Goal: Task Accomplishment & Management: Manage account settings

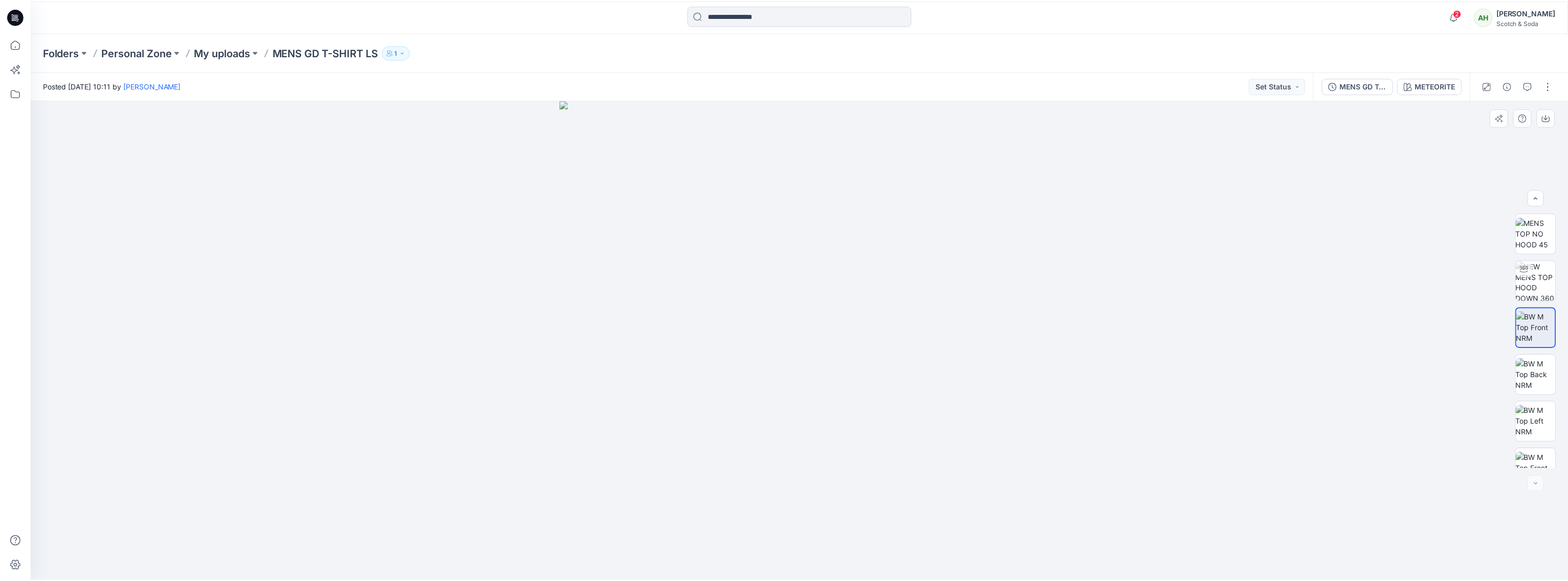
scroll to position [20, 0]
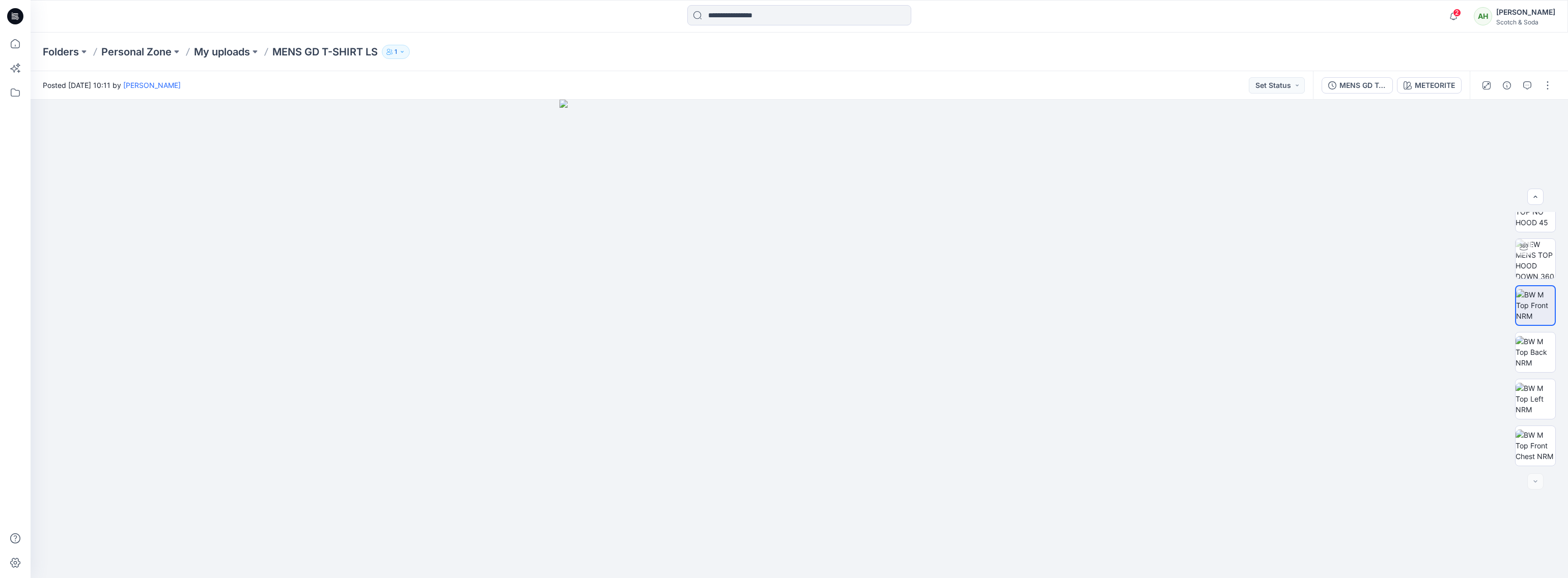
click at [1532, 10] on div "[PERSON_NAME]" at bounding box center [1526, 12] width 59 height 12
click at [1449, 130] on p "Organization Settings" at bounding box center [1457, 136] width 72 height 20
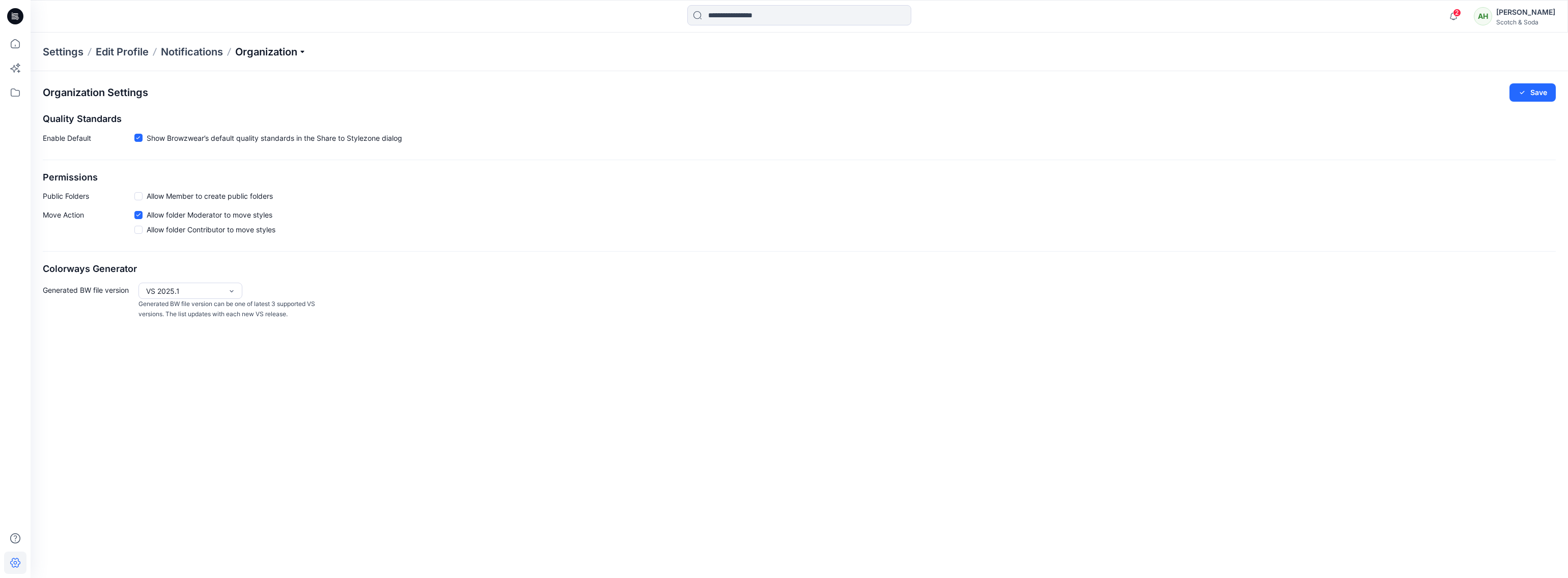
click at [275, 46] on p "Organization" at bounding box center [270, 52] width 71 height 14
click at [262, 152] on link "Organization Settings" at bounding box center [272, 156] width 149 height 20
click at [270, 54] on p "Organization" at bounding box center [270, 52] width 71 height 14
click at [232, 176] on link "User Roles" at bounding box center [272, 176] width 149 height 20
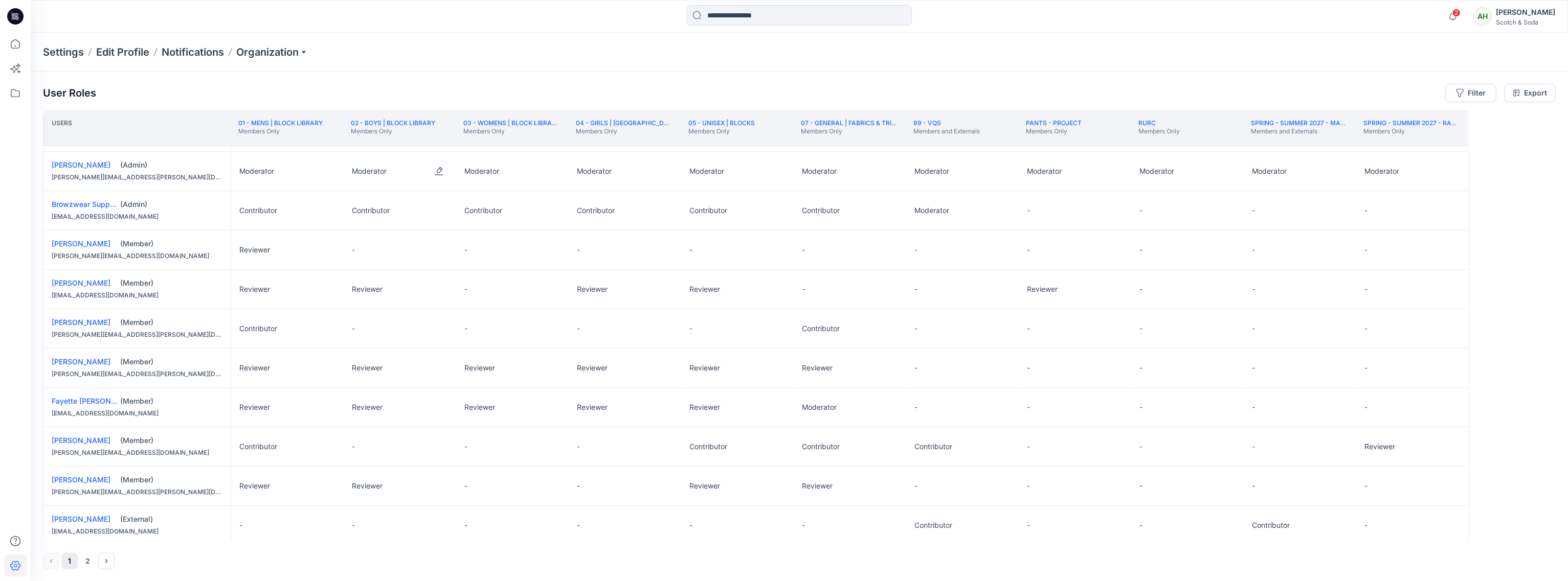
scroll to position [139, 0]
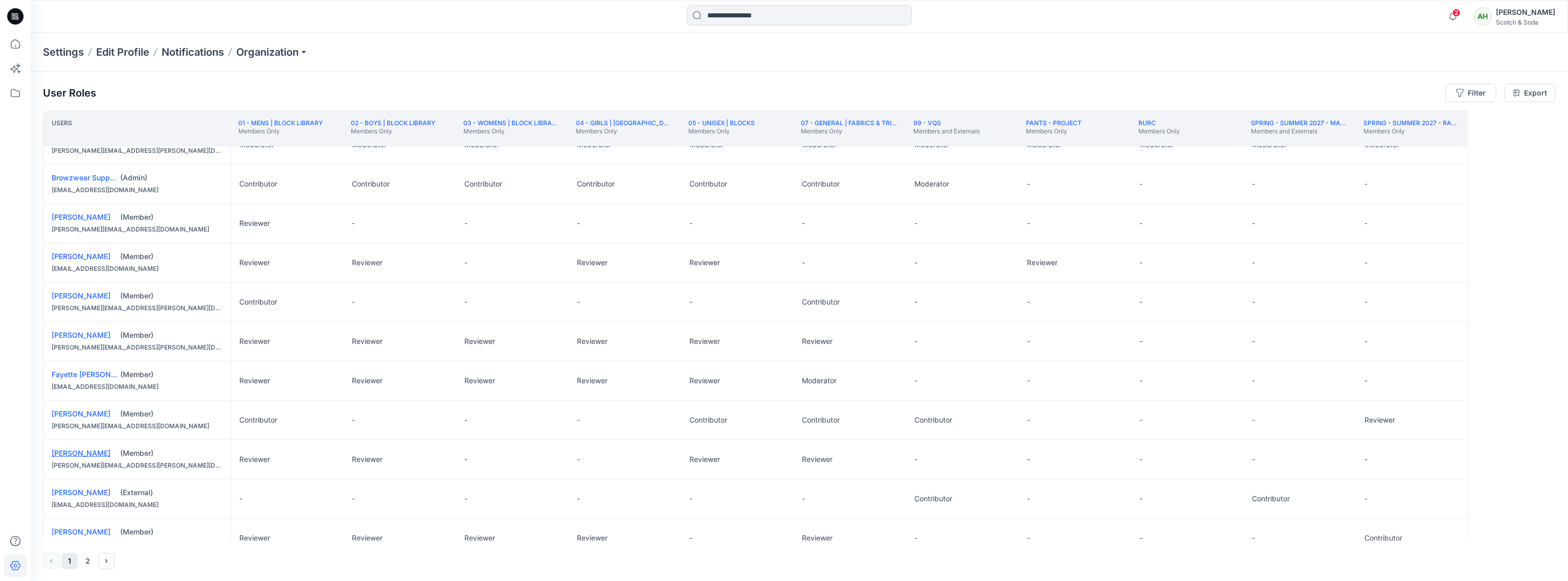
click at [77, 453] on link "[PERSON_NAME]" at bounding box center [81, 453] width 59 height 9
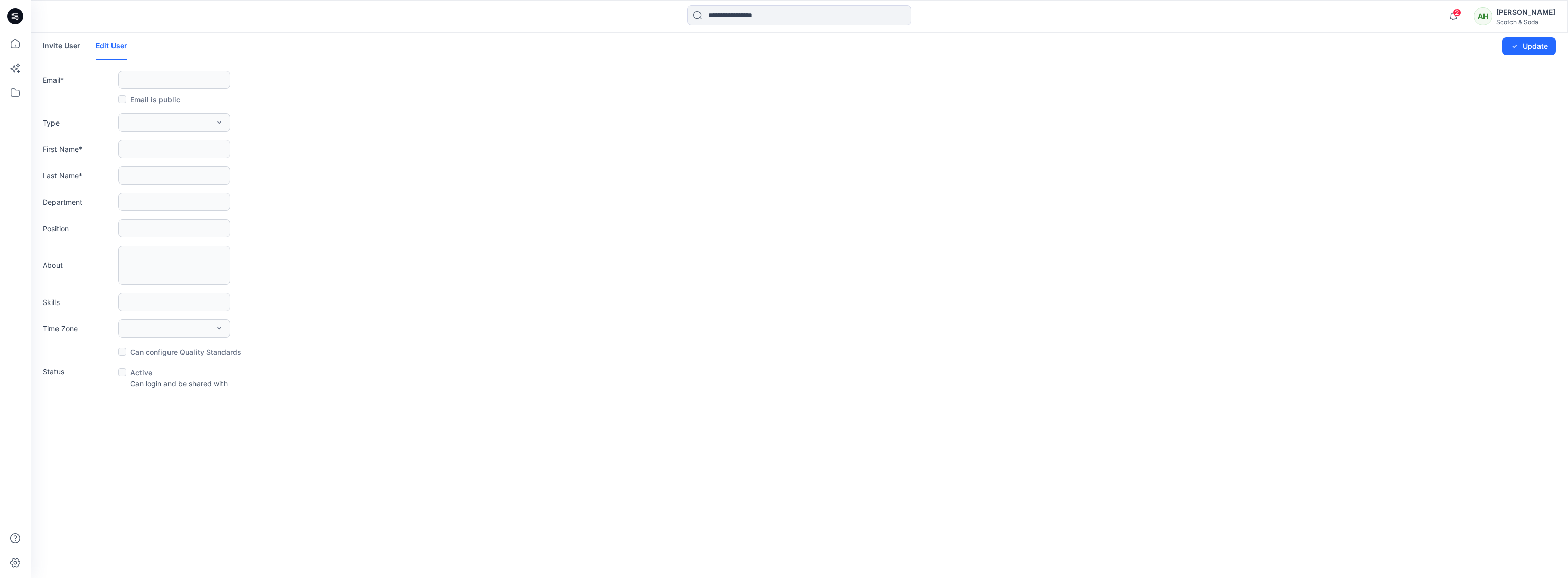
type input "**********"
type input "******"
type input "*****"
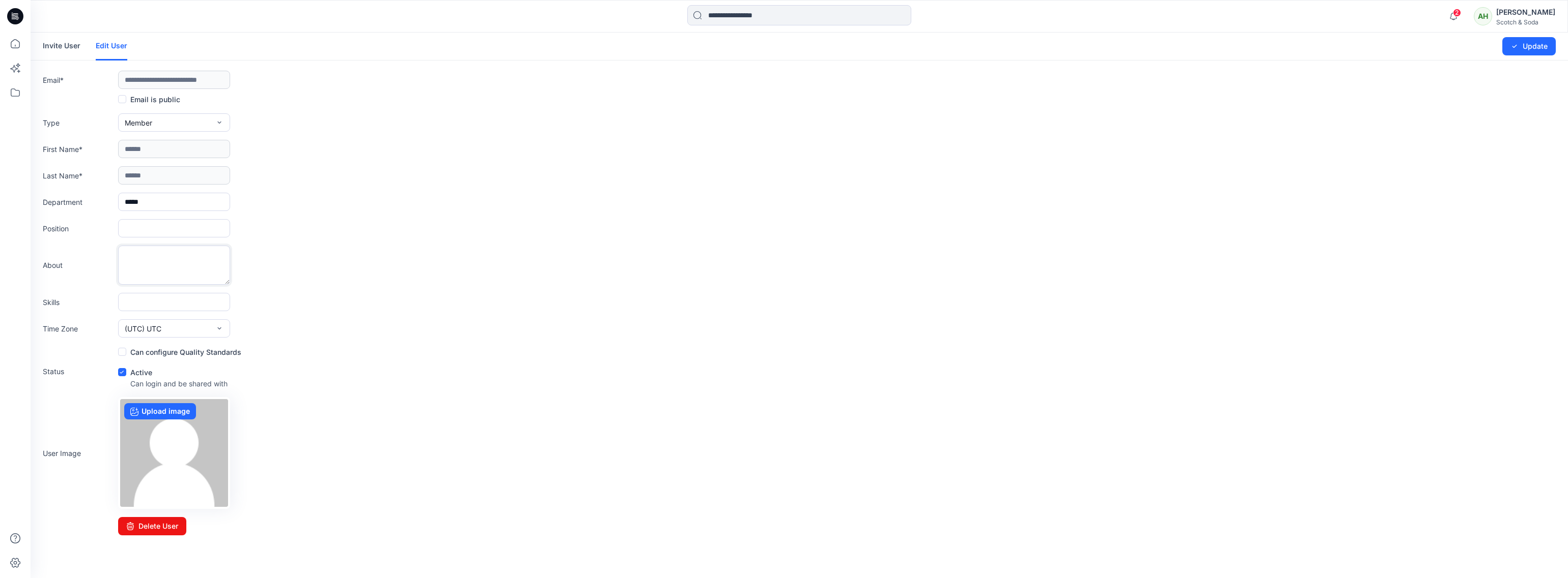
click at [175, 266] on textarea at bounding box center [174, 265] width 112 height 39
click at [52, 46] on link "Invite User" at bounding box center [62, 46] width 38 height 27
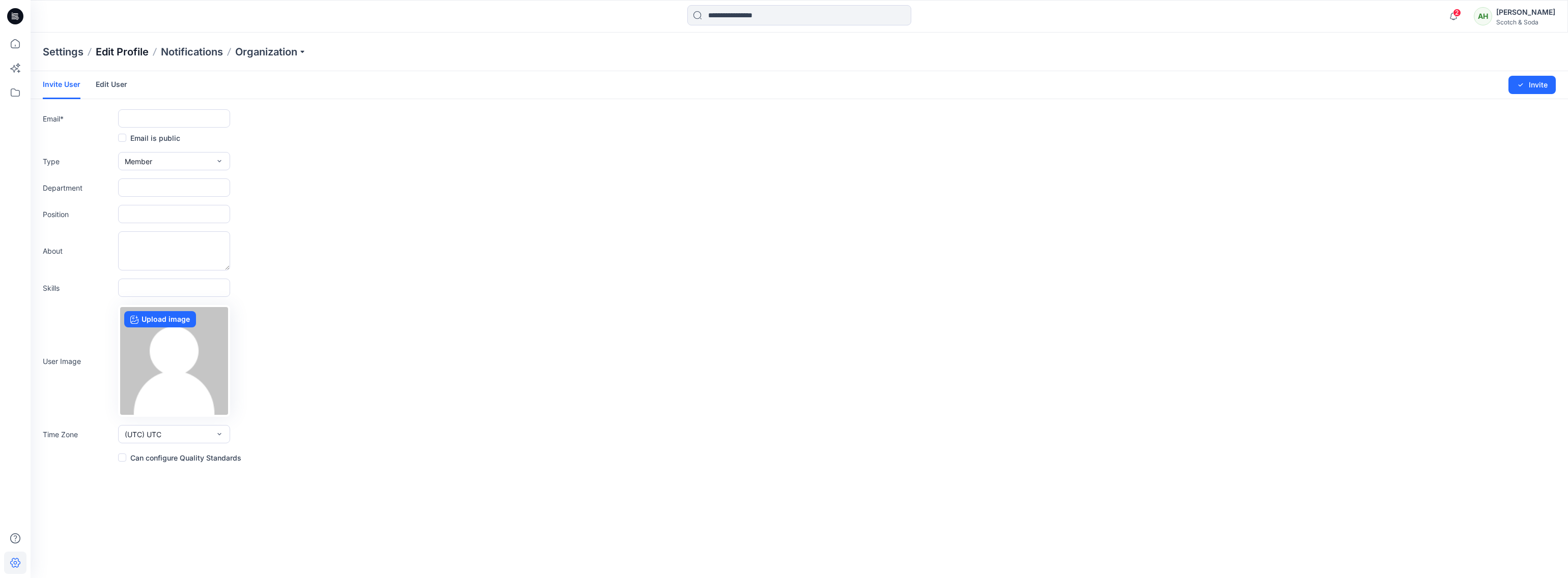
click at [130, 48] on p "Edit Profile" at bounding box center [122, 52] width 53 height 14
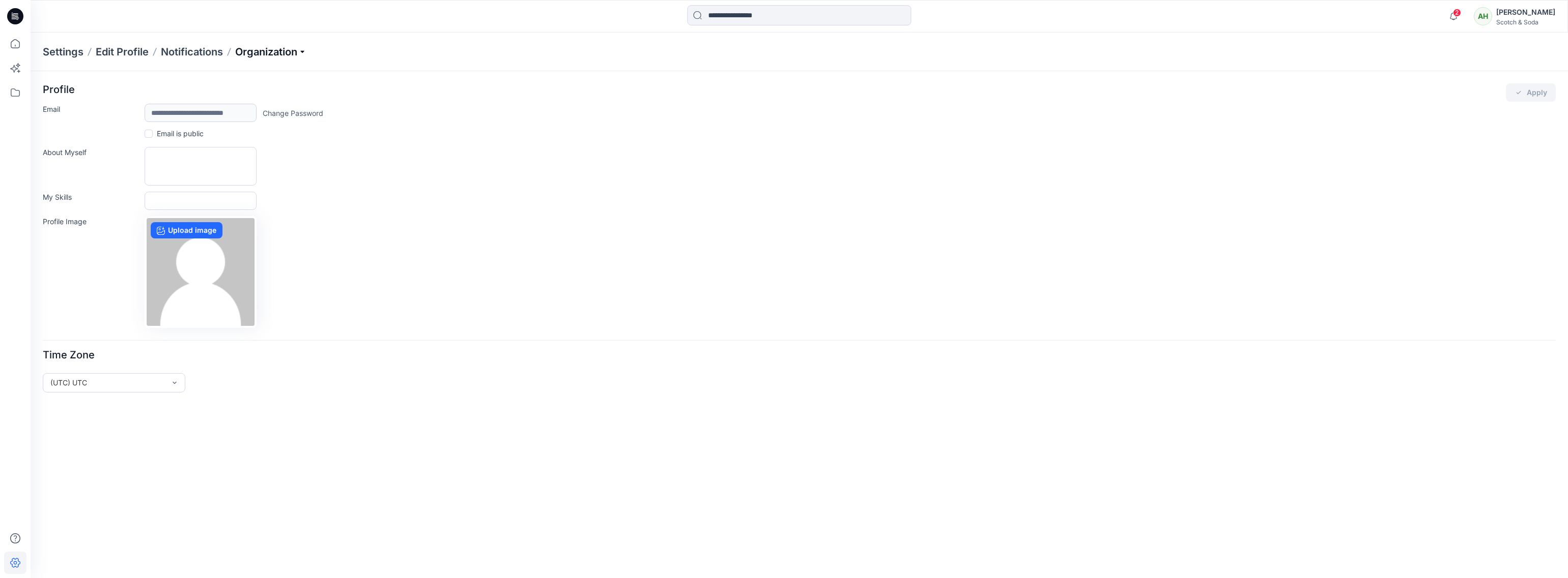
click at [299, 51] on p "Organization" at bounding box center [270, 52] width 71 height 14
click at [240, 74] on link "Invite/Edit Users" at bounding box center [272, 75] width 149 height 20
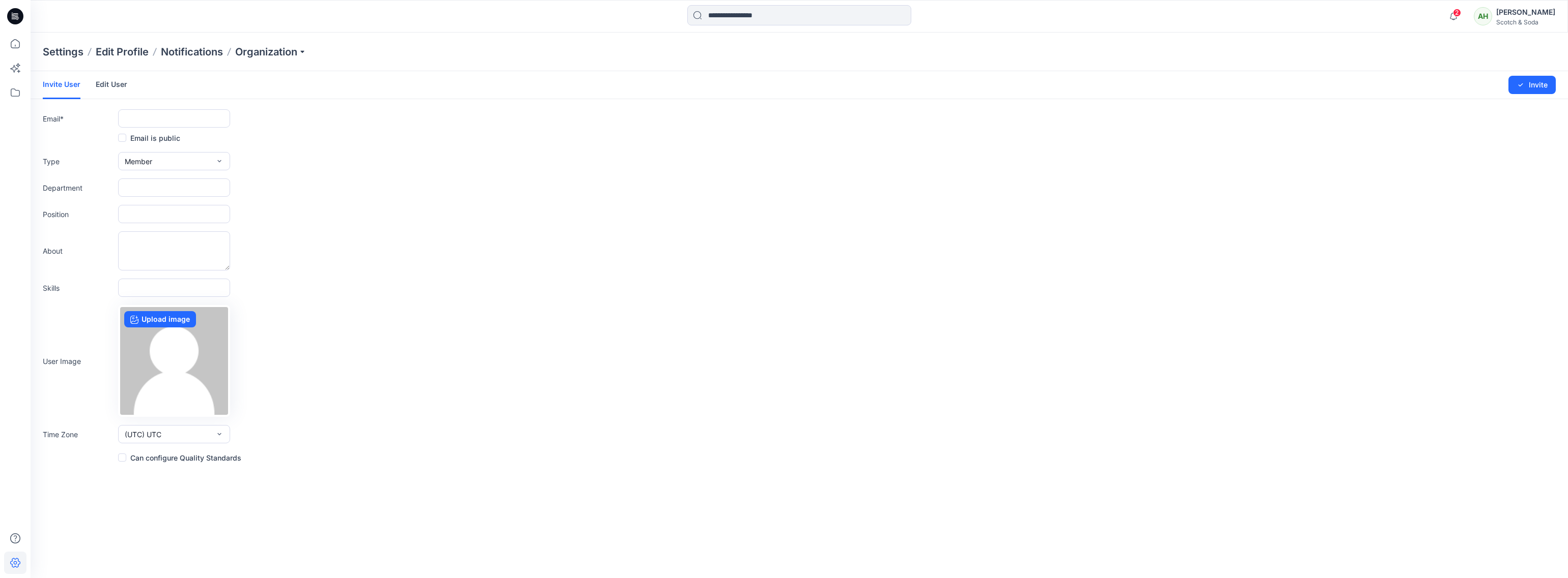
click at [113, 83] on link "Edit User" at bounding box center [111, 84] width 31 height 27
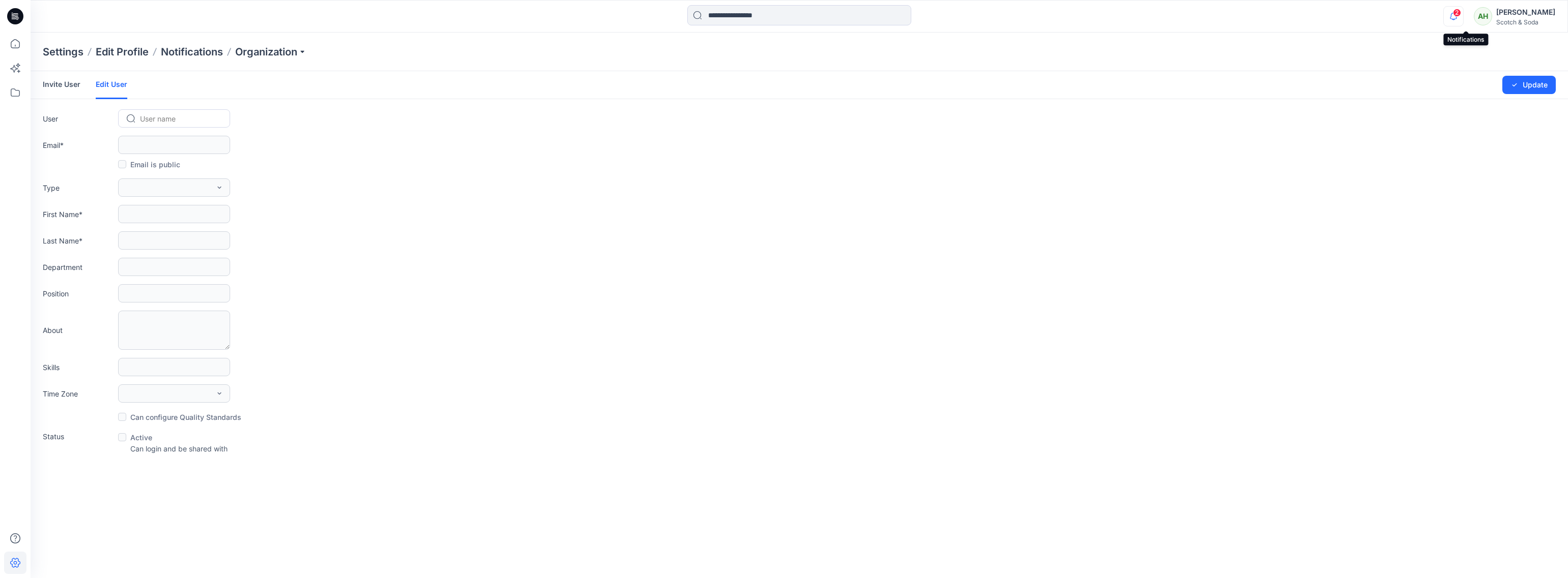
click at [1463, 15] on icon "button" at bounding box center [1453, 16] width 20 height 20
click at [1227, 57] on div "Settings Edit Profile Notifications Organization" at bounding box center [799, 51] width 1537 height 38
click at [16, 44] on icon at bounding box center [15, 44] width 22 height 22
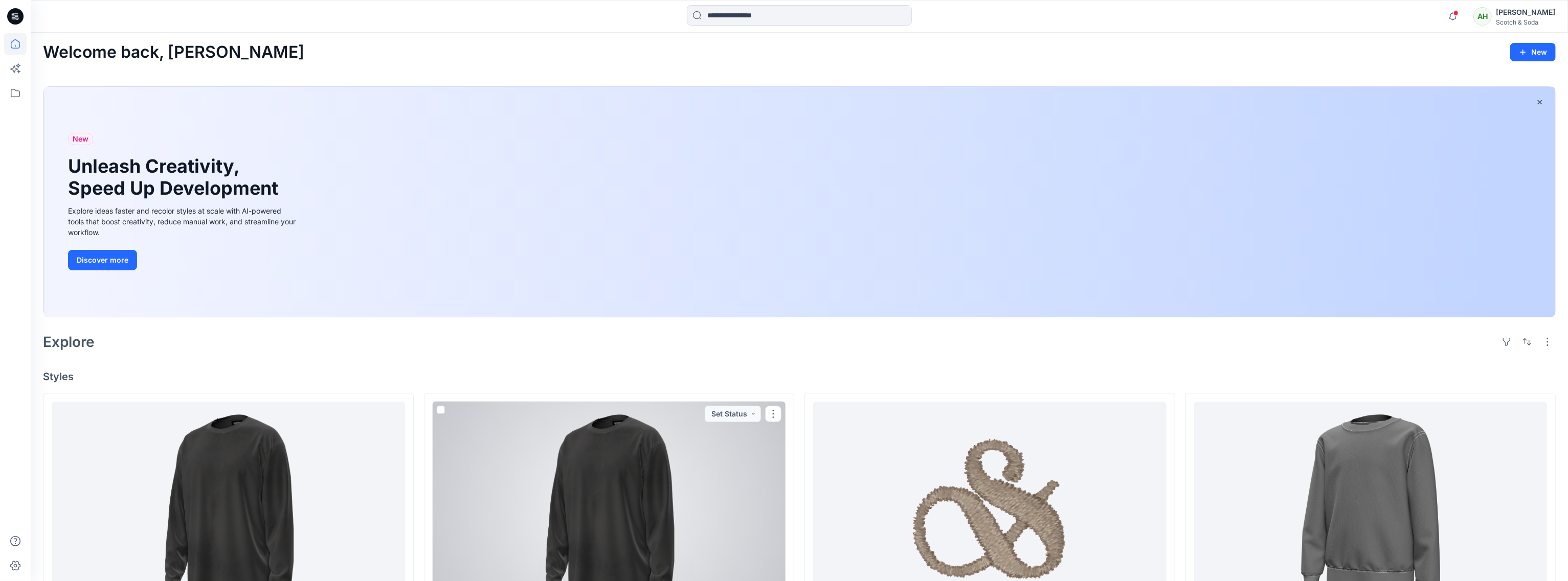
scroll to position [304, 0]
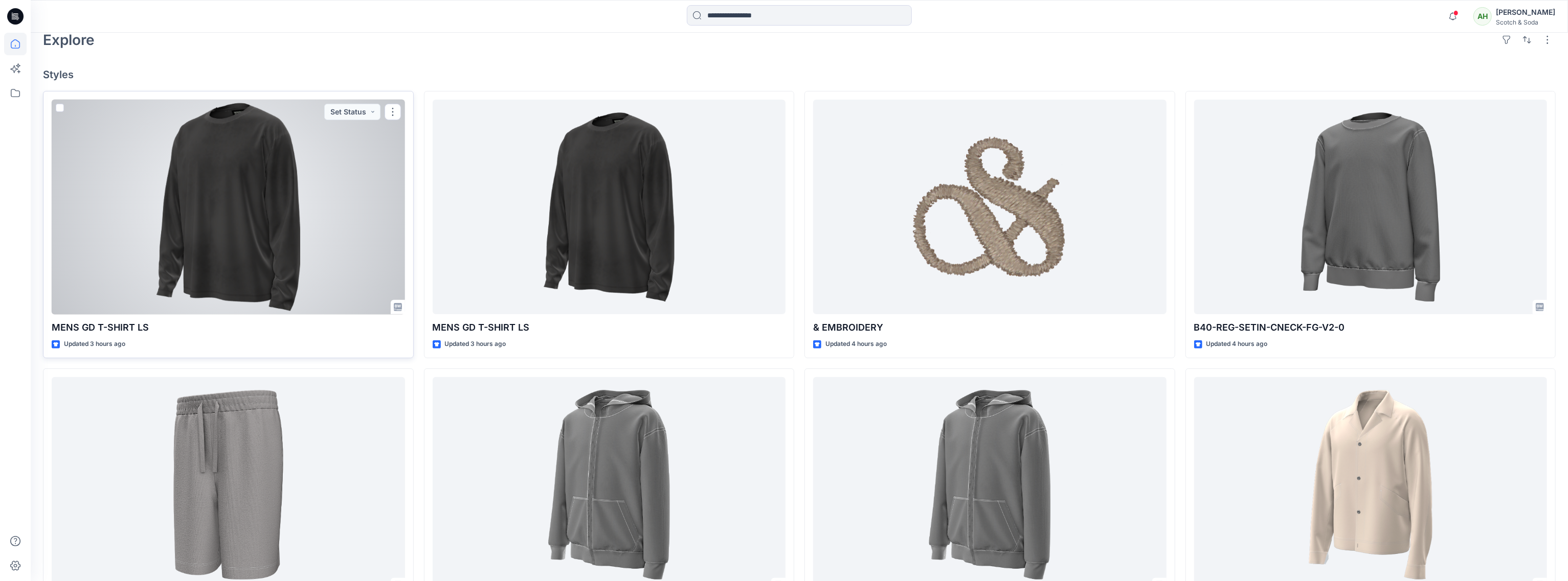
click at [308, 263] on div at bounding box center [228, 207] width 353 height 215
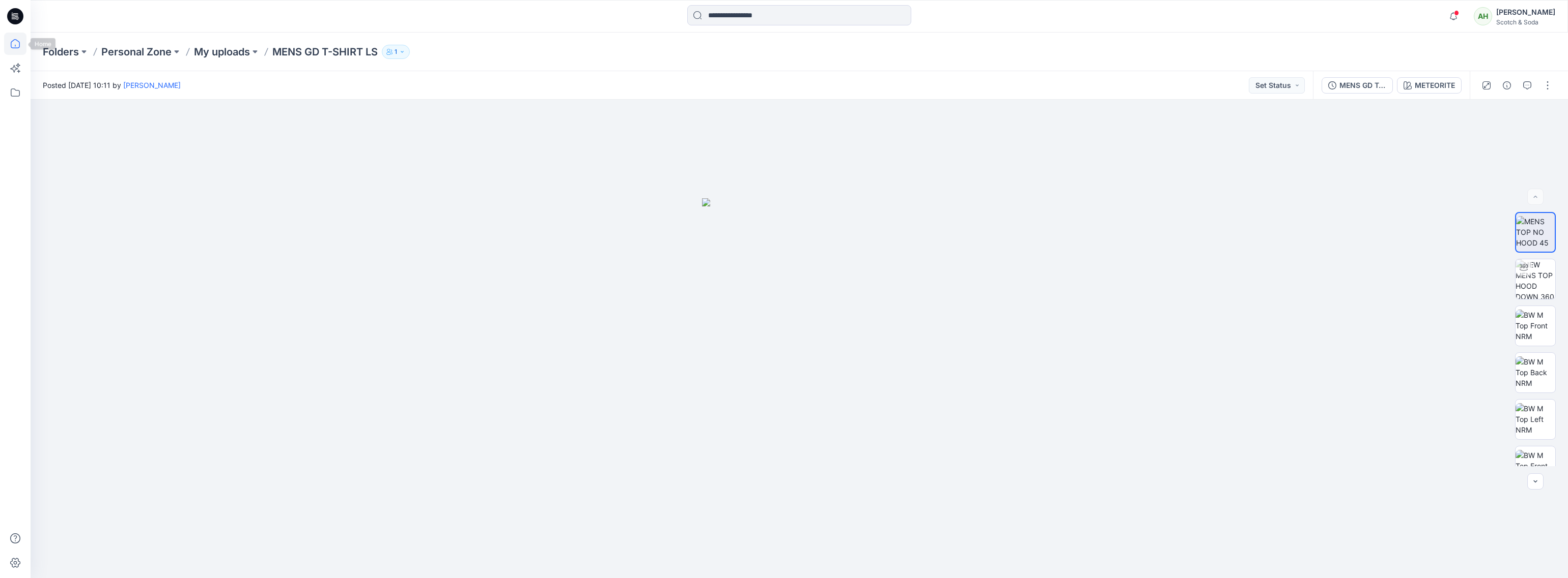
click at [20, 41] on icon at bounding box center [15, 44] width 22 height 22
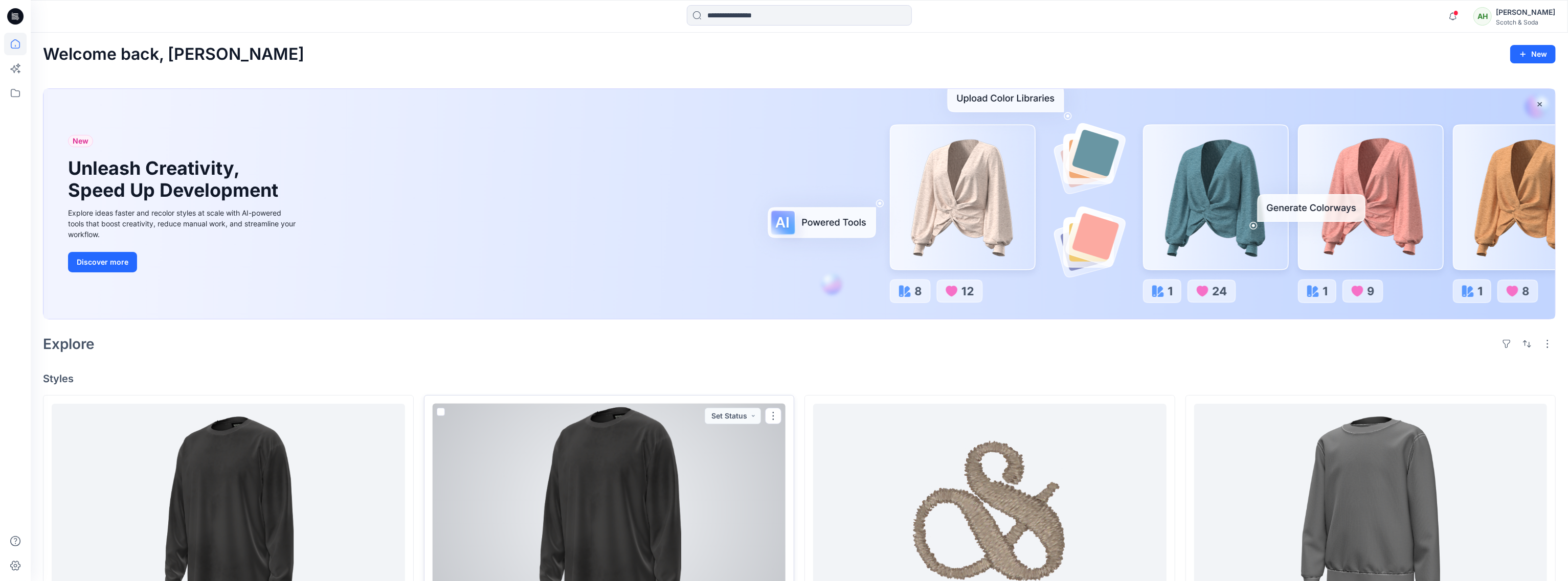
click at [558, 444] on div at bounding box center [609, 511] width 353 height 215
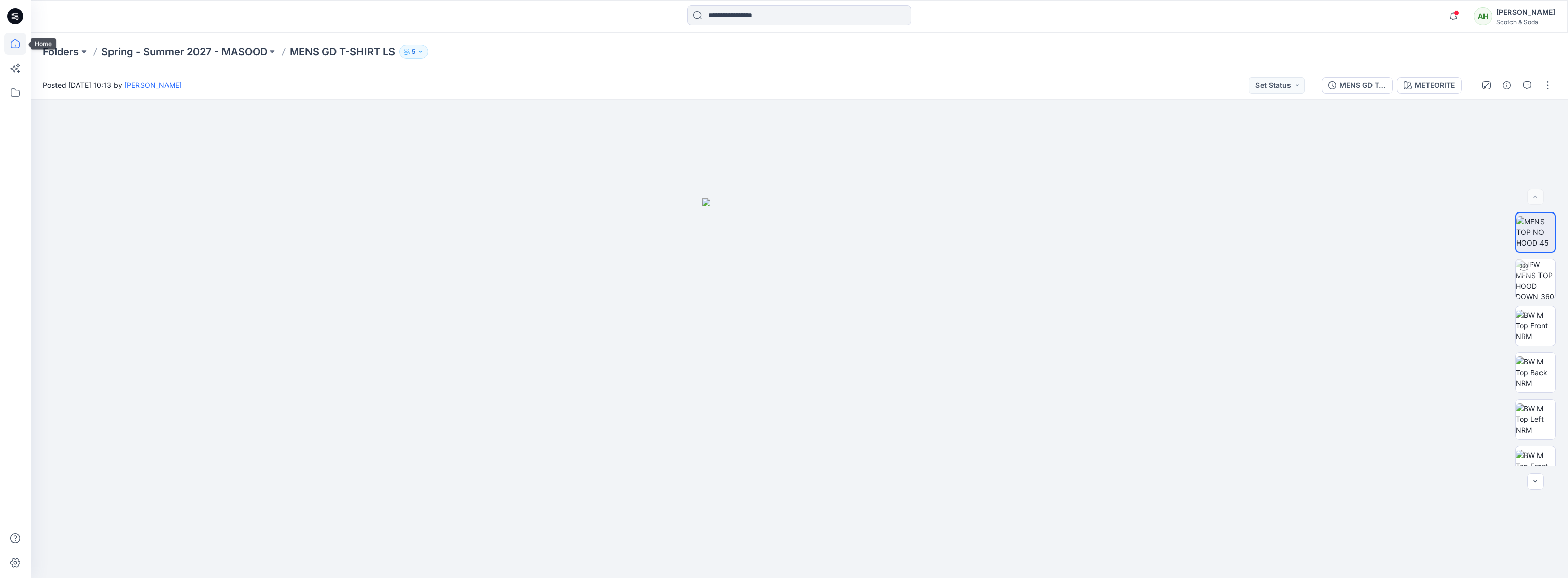
click at [14, 44] on icon at bounding box center [15, 44] width 22 height 22
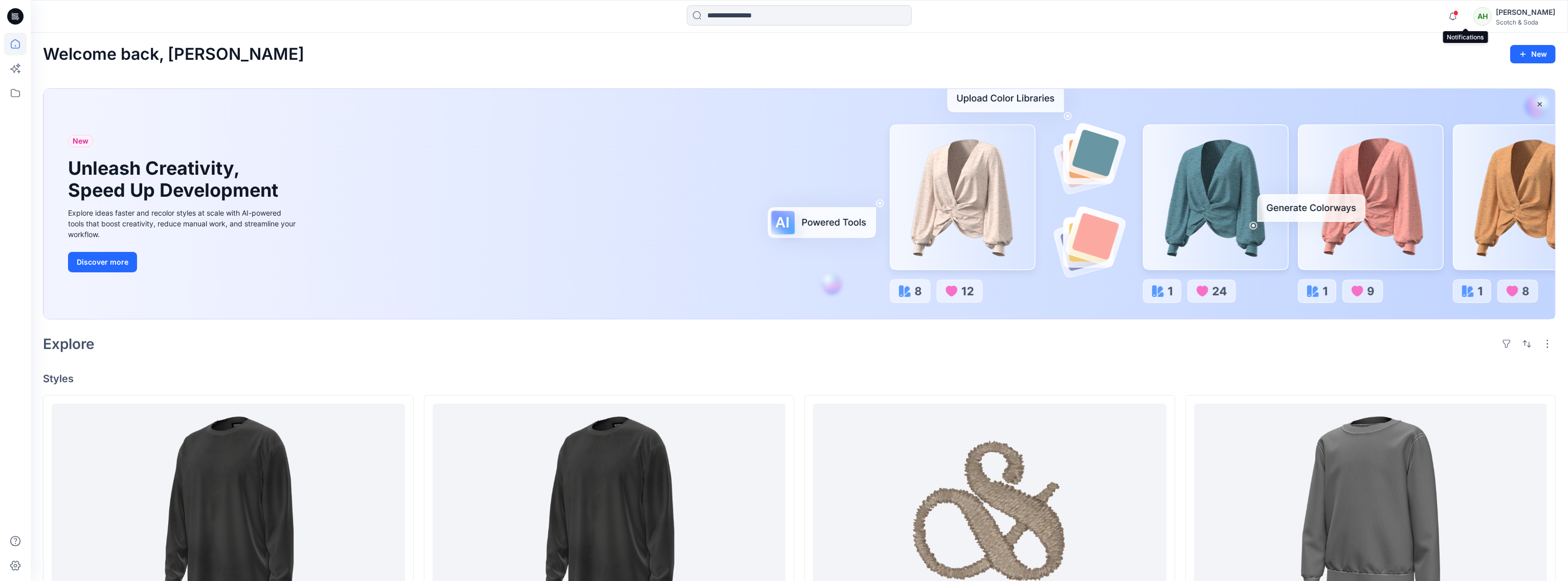
click at [1459, 13] on span at bounding box center [1456, 13] width 5 height 6
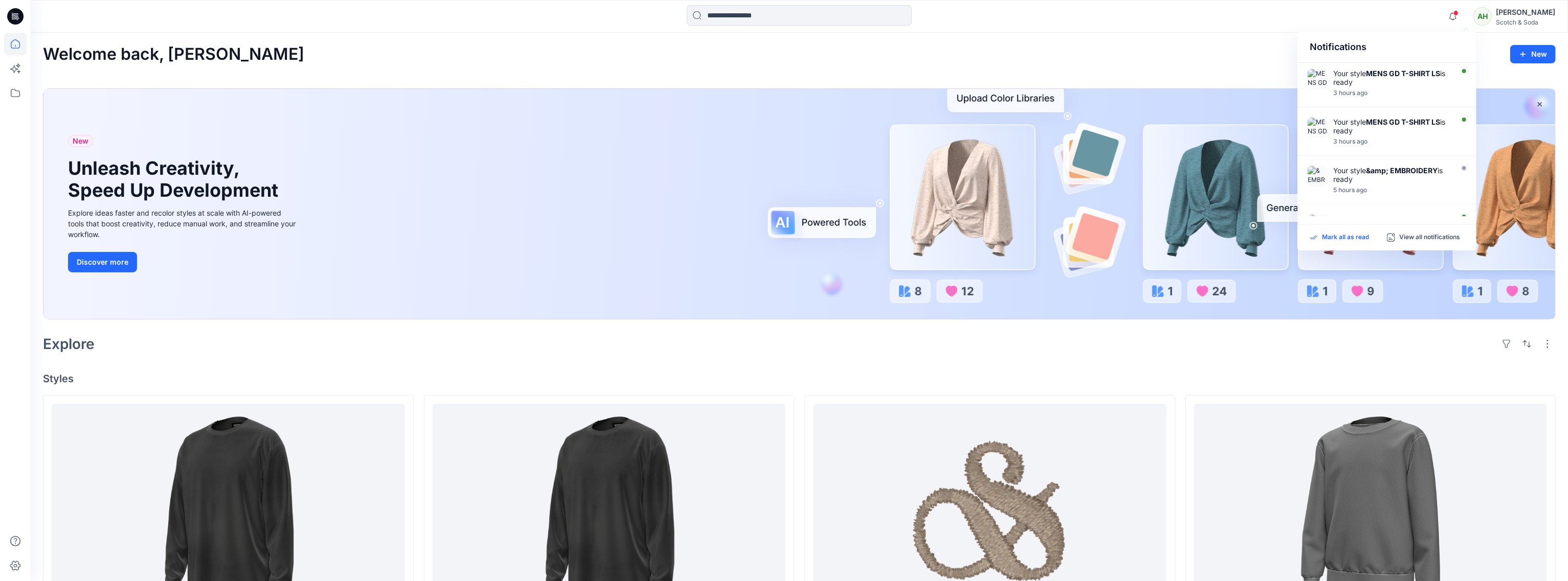
click at [1353, 238] on p "Mark all as read" at bounding box center [1345, 238] width 47 height 9
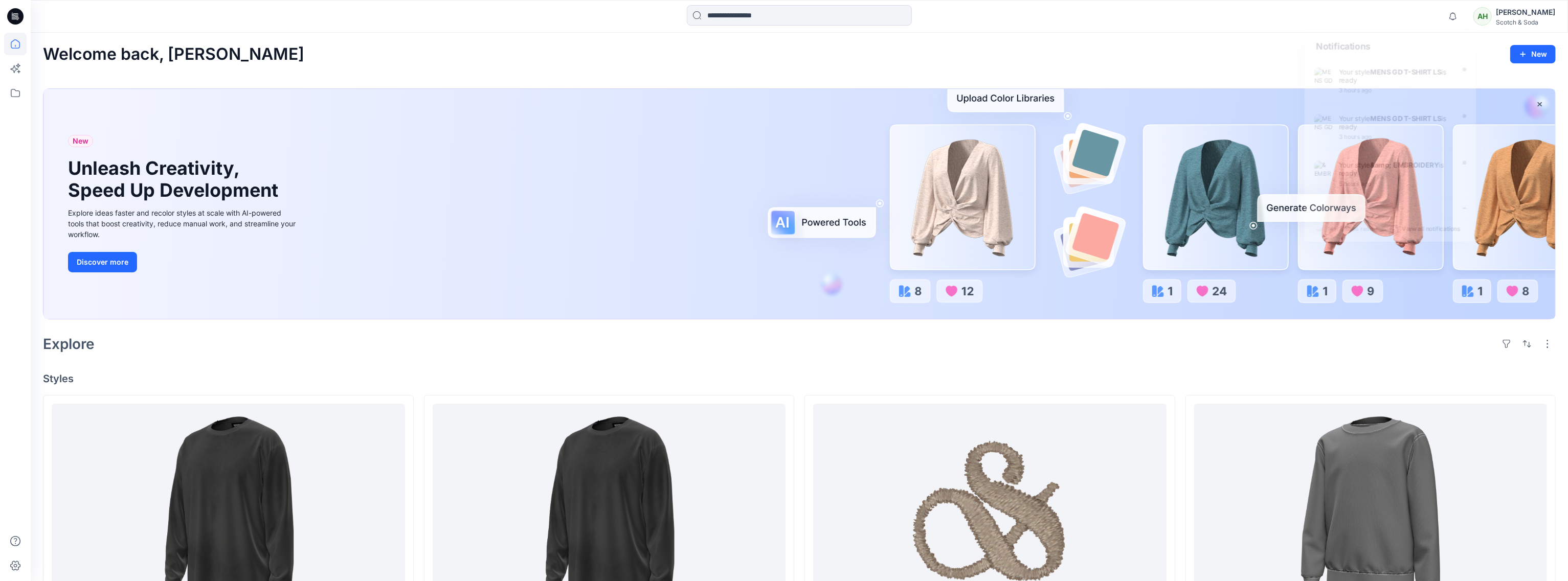
click at [1112, 55] on div "Welcome back, [PERSON_NAME] New" at bounding box center [799, 54] width 1512 height 19
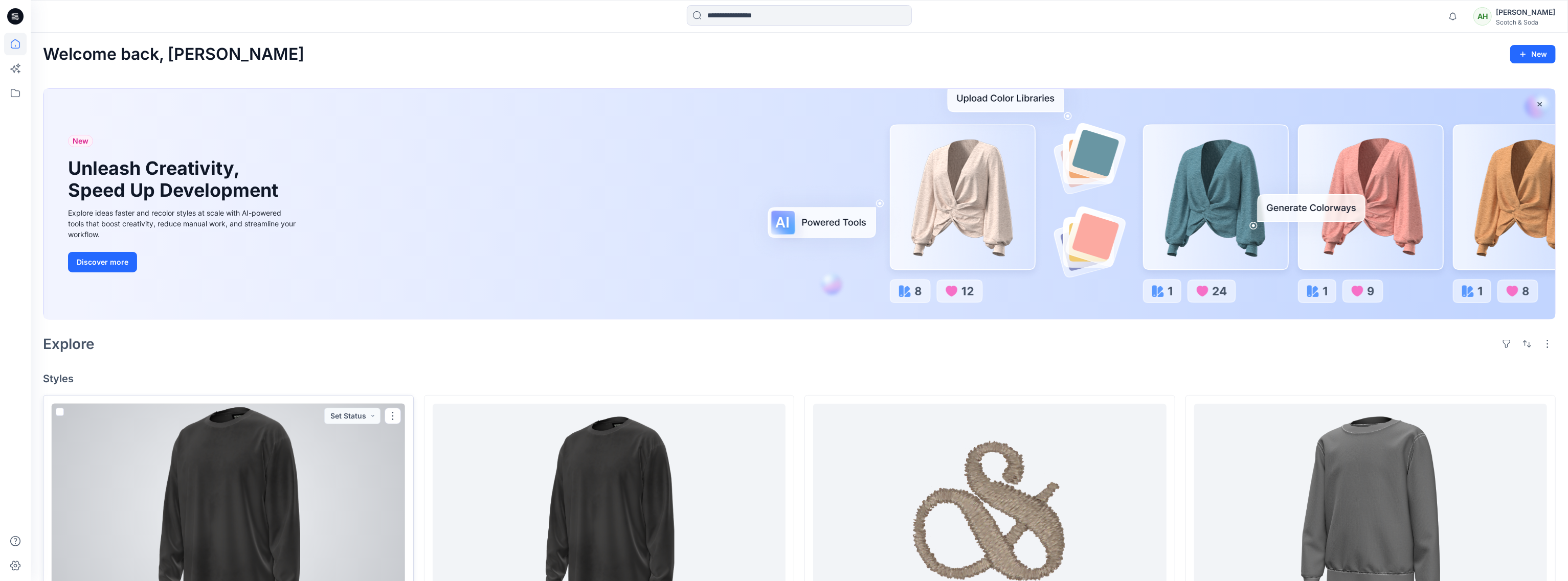
click at [261, 476] on div at bounding box center [228, 511] width 353 height 215
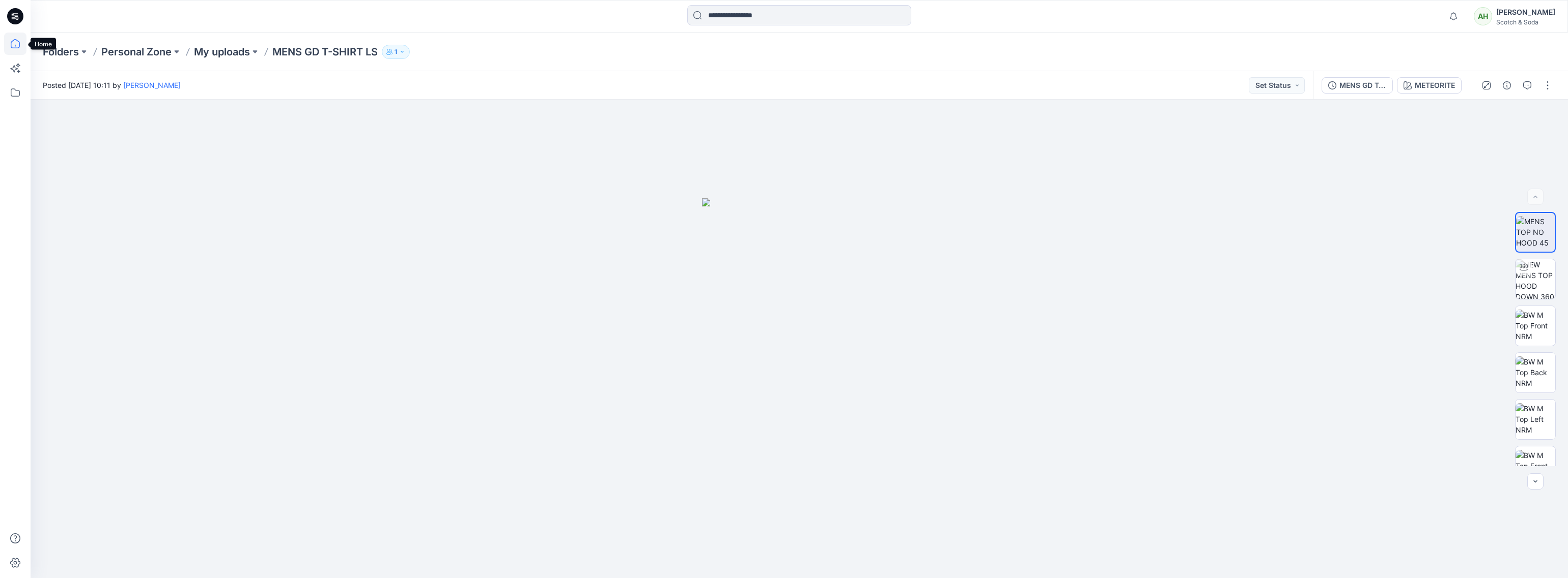
click at [17, 44] on icon at bounding box center [15, 44] width 22 height 22
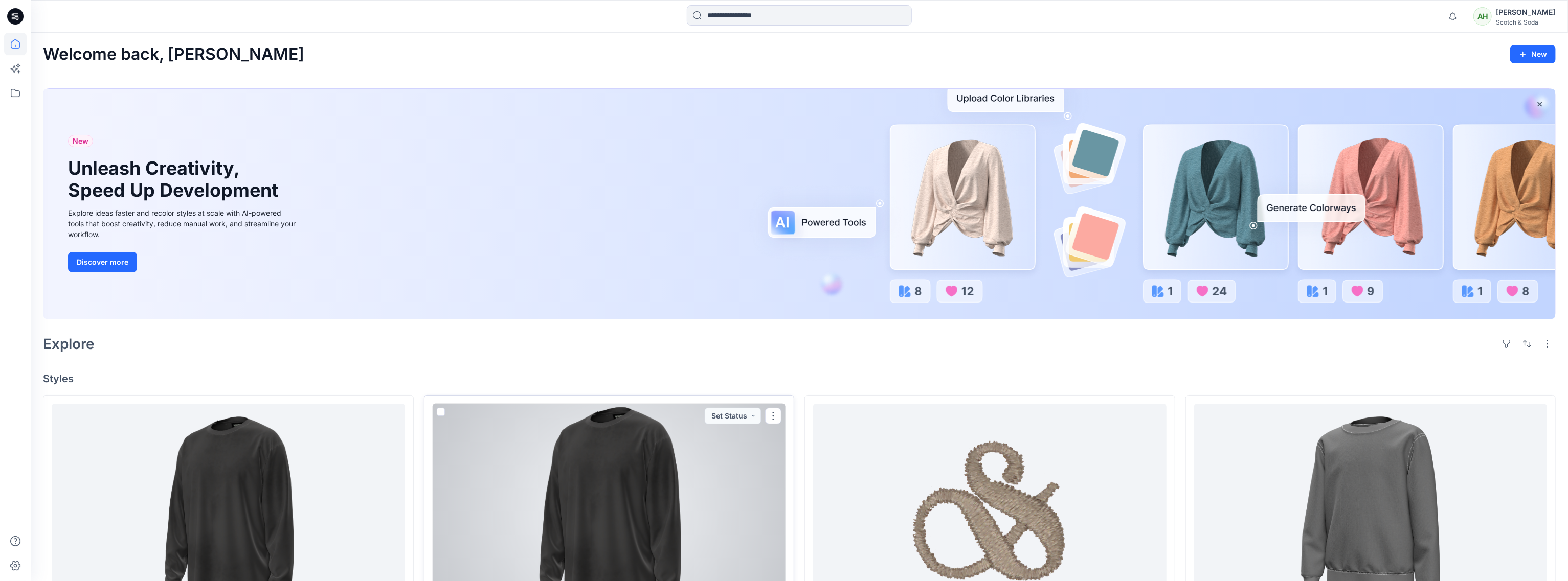
click at [604, 440] on div at bounding box center [609, 511] width 353 height 215
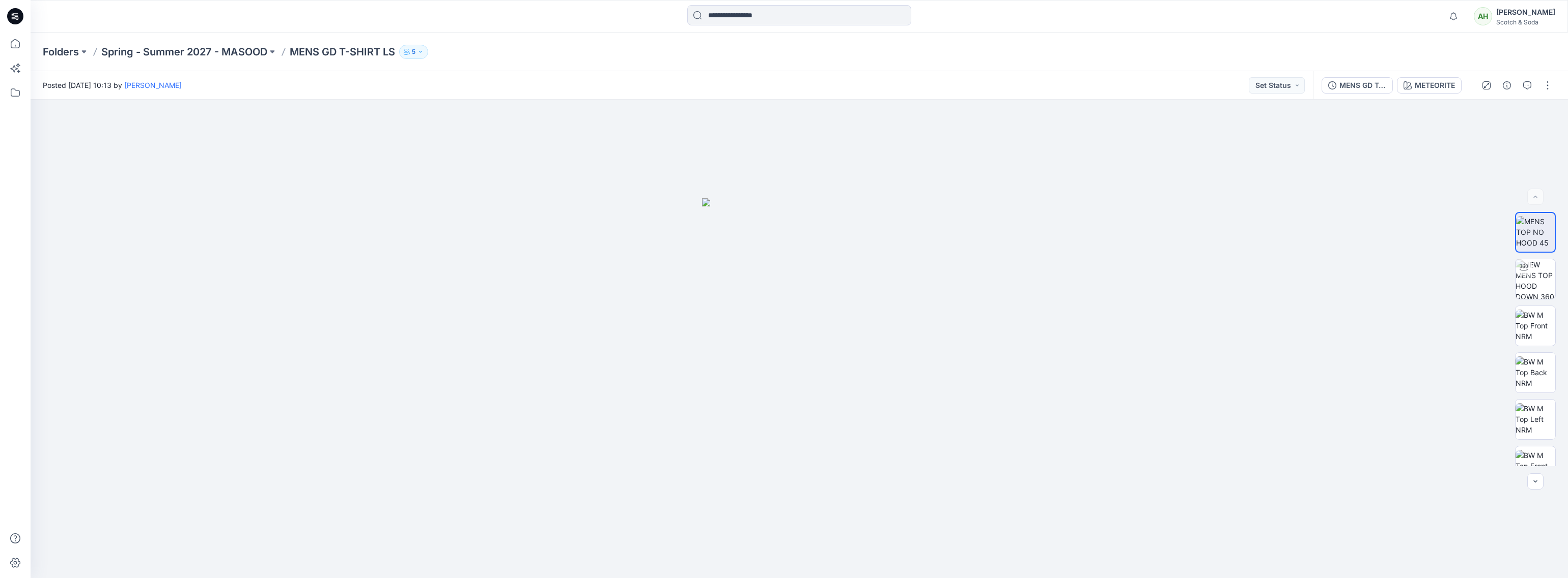
click at [423, 52] on icon "button" at bounding box center [420, 51] width 6 height 6
click at [539, 81] on icon "Manage Users" at bounding box center [538, 80] width 8 height 8
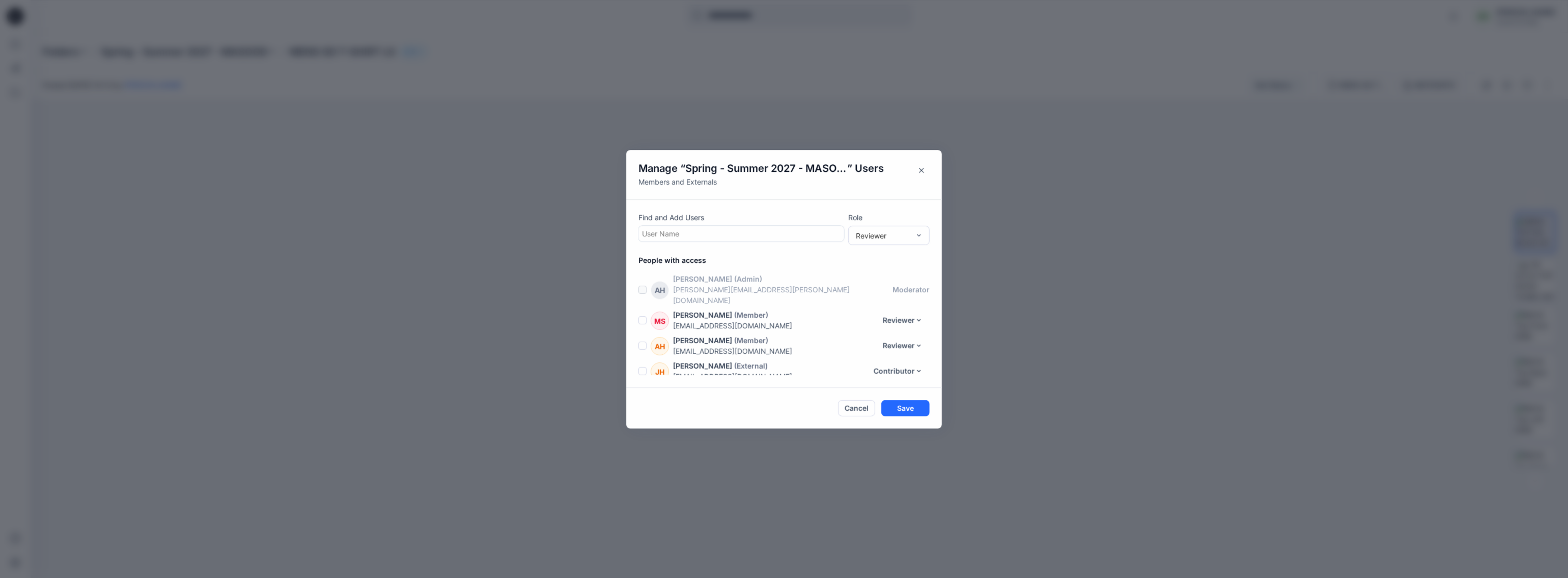
scroll to position [21, 0]
click at [747, 235] on div at bounding box center [741, 234] width 199 height 13
type input "**"
click at [698, 299] on p "[PERSON_NAME]" at bounding box center [691, 304] width 57 height 13
click at [887, 252] on div "Reviewer" at bounding box center [889, 254] width 78 height 18
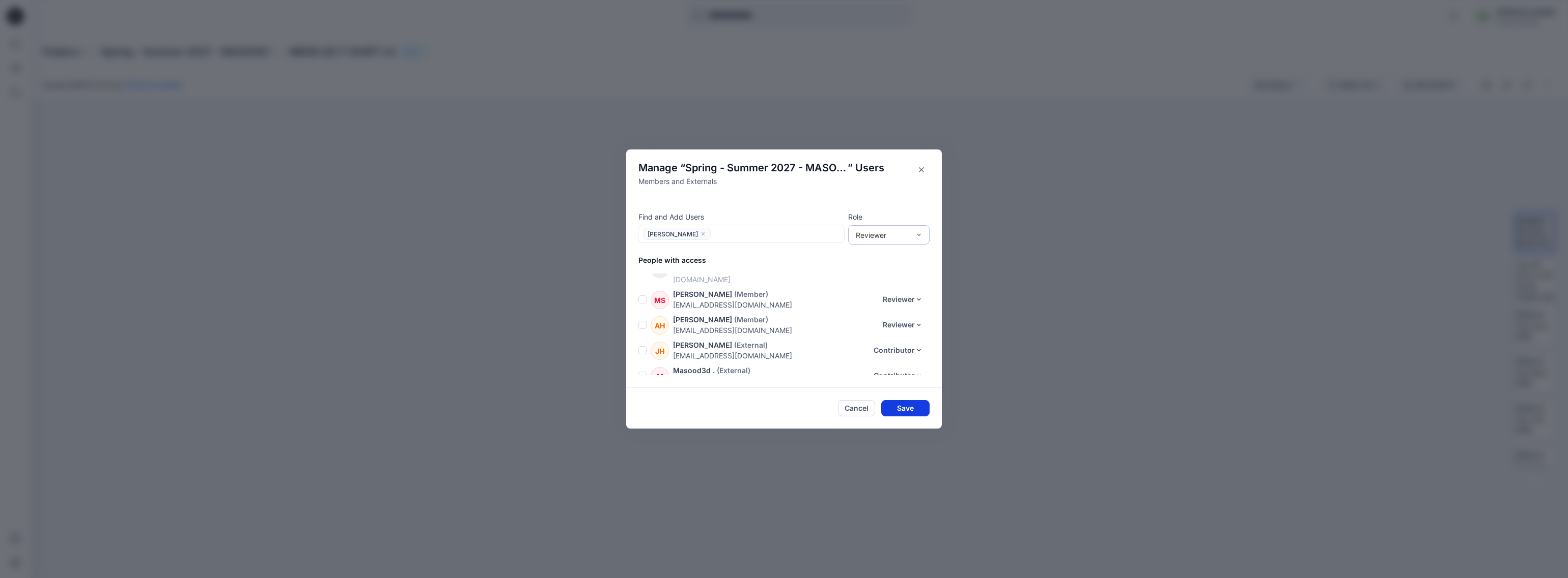
click at [911, 410] on button "Save" at bounding box center [905, 408] width 48 height 16
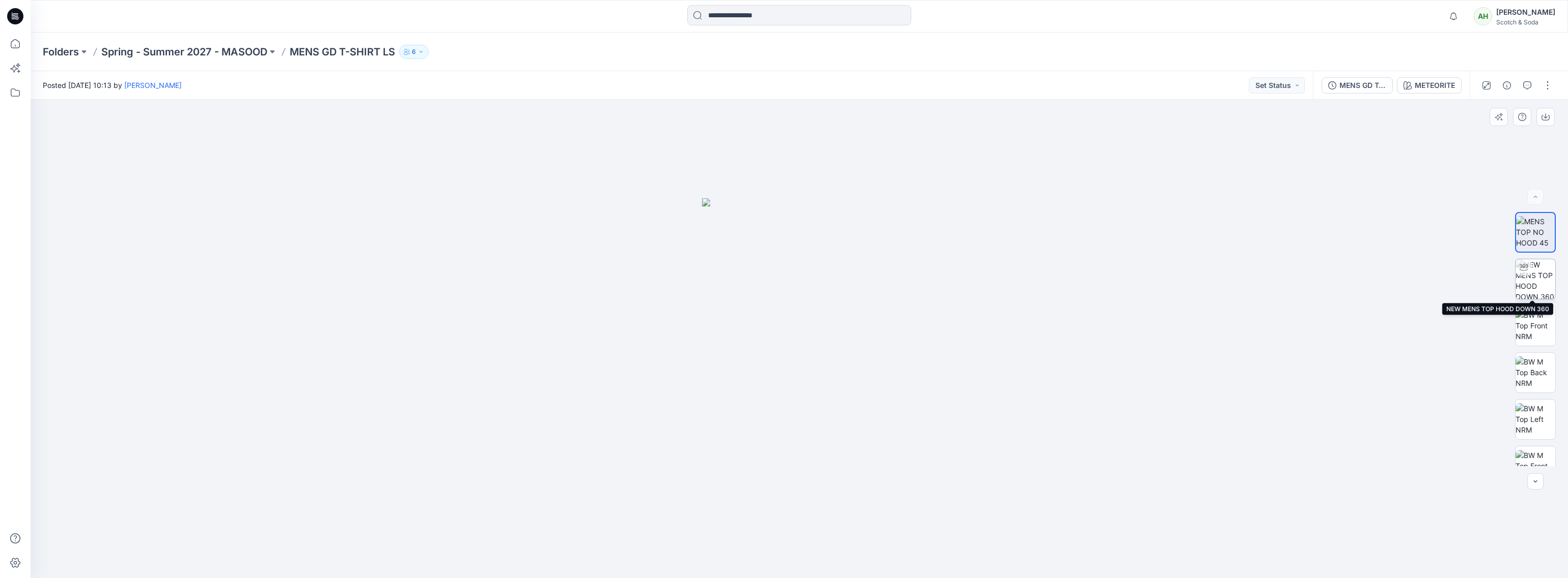
click at [1541, 279] on img at bounding box center [1535, 279] width 40 height 40
drag, startPoint x: 860, startPoint y: 286, endPoint x: 818, endPoint y: 253, distance: 53.4
click at [812, 292] on div at bounding box center [799, 338] width 1537 height 478
drag, startPoint x: 1008, startPoint y: 340, endPoint x: 801, endPoint y: 364, distance: 208.4
click at [801, 364] on div at bounding box center [799, 338] width 1537 height 478
